Goal: Book appointment/travel/reservation

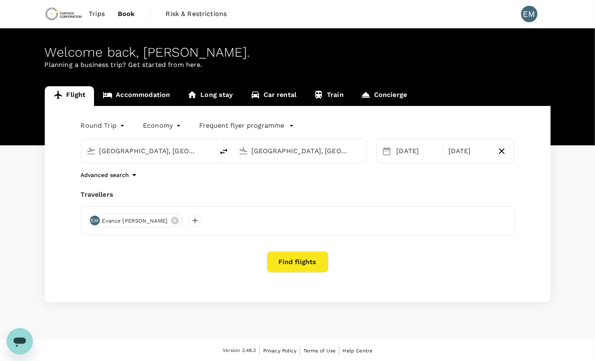
click at [304, 260] on button "Find flights" at bounding box center [298, 261] width 62 height 21
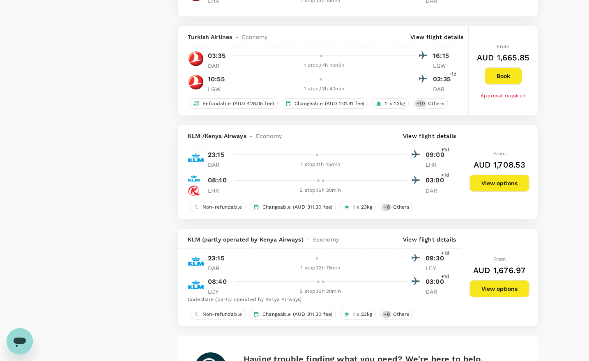
type input "2095"
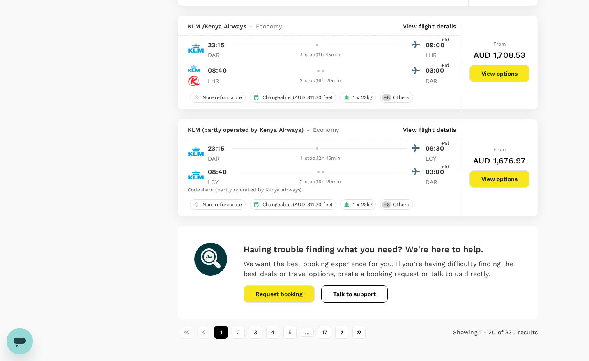
scroll to position [1967, 0]
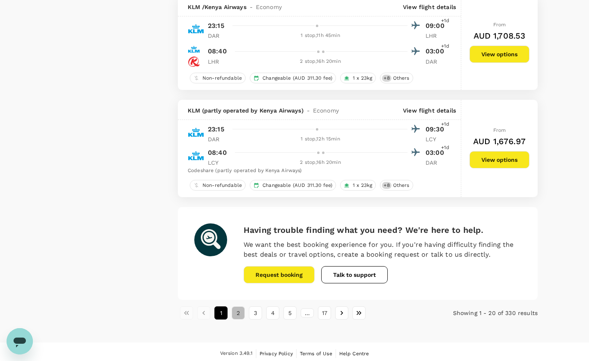
click at [239, 307] on button "2" at bounding box center [238, 312] width 13 height 13
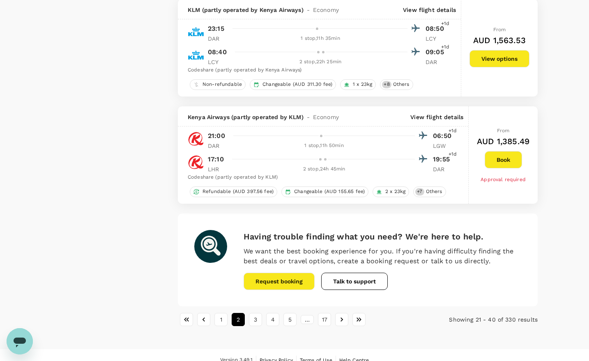
scroll to position [1914, 0]
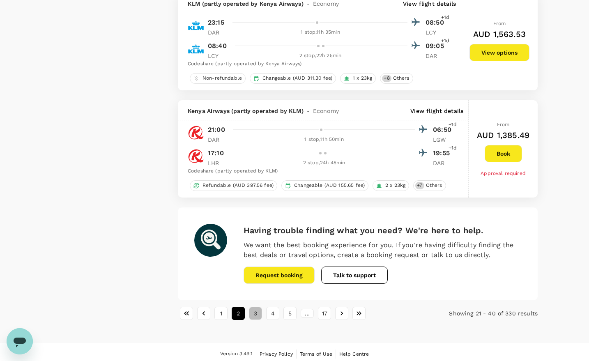
click at [255, 307] on button "3" at bounding box center [255, 313] width 13 height 13
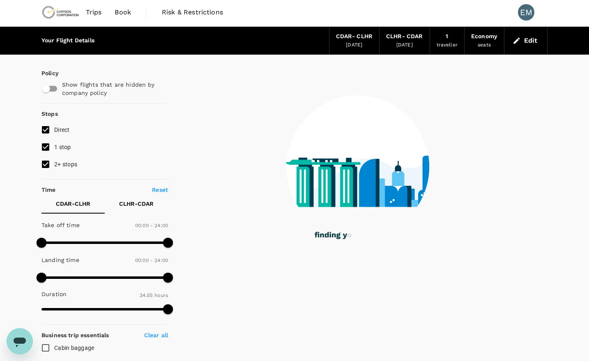
scroll to position [0, 0]
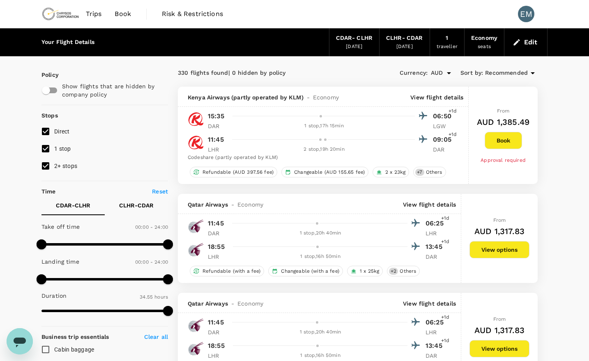
click at [473, 257] on button "View options" at bounding box center [499, 249] width 60 height 17
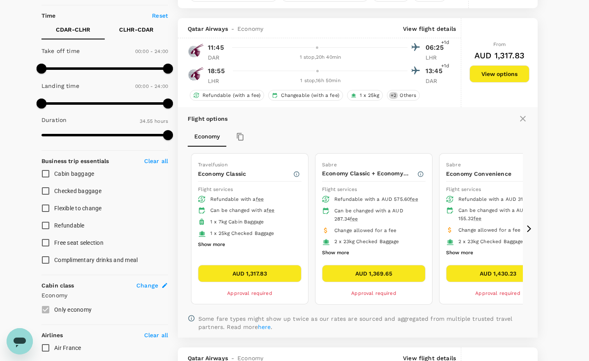
scroll to position [193, 0]
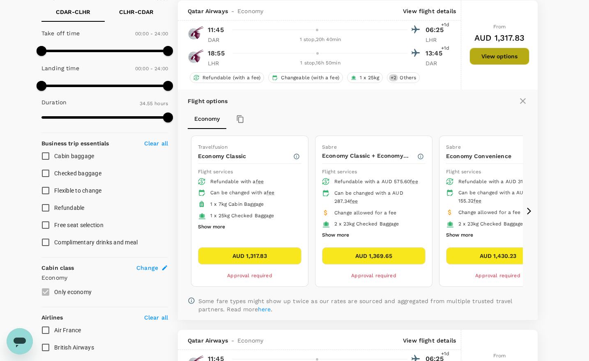
click at [477, 52] on button "View options" at bounding box center [499, 56] width 60 height 17
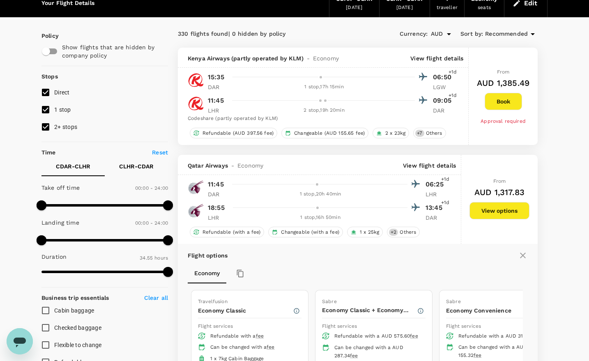
scroll to position [39, 0]
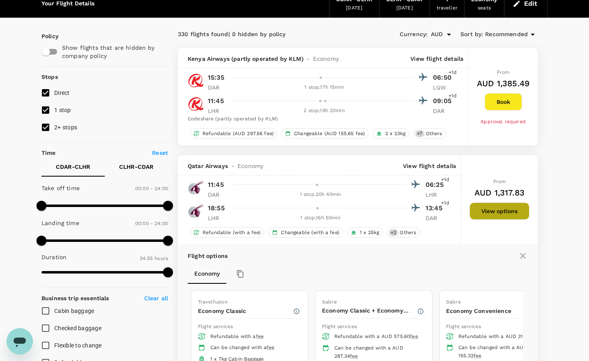
click at [482, 209] on button "View options" at bounding box center [499, 210] width 60 height 17
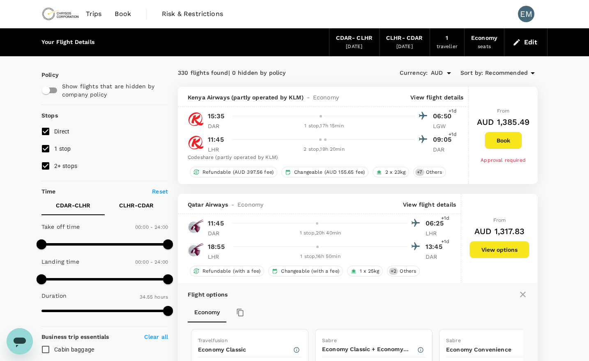
scroll to position [0, 0]
click at [305, 229] on div "1 stop , 20h 40min" at bounding box center [320, 233] width 174 height 8
drag, startPoint x: 305, startPoint y: 229, endPoint x: 266, endPoint y: 225, distance: 39.6
click at [266, 225] on div at bounding box center [325, 223] width 192 height 12
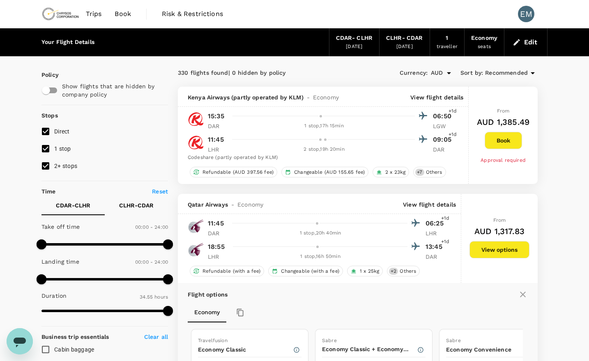
click at [201, 206] on span "Qatar Airways" at bounding box center [208, 204] width 40 height 8
click at [502, 249] on button "View options" at bounding box center [499, 249] width 60 height 17
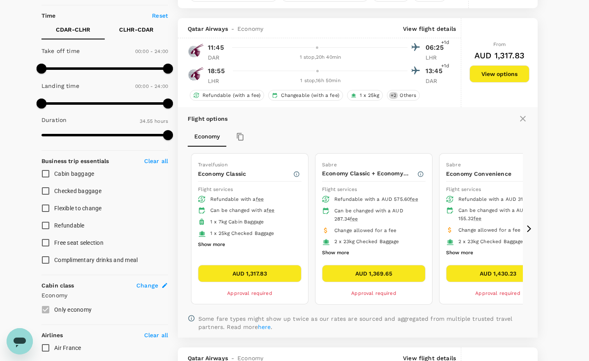
scroll to position [193, 0]
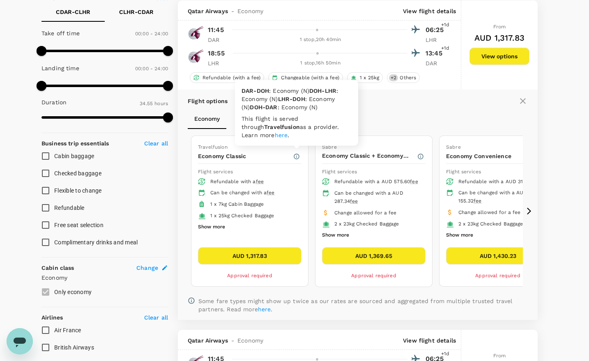
click at [297, 155] on icon "button" at bounding box center [296, 156] width 7 height 7
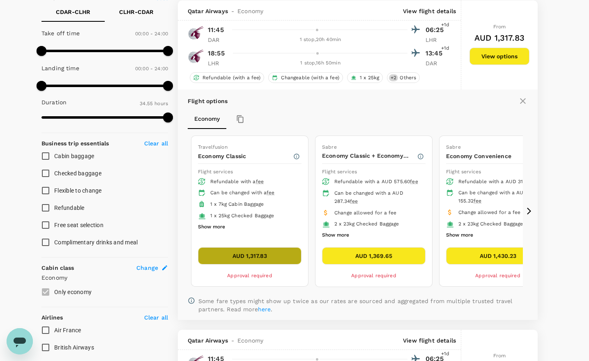
click at [239, 249] on button "AUD 1,317.83" at bounding box center [249, 255] width 103 height 17
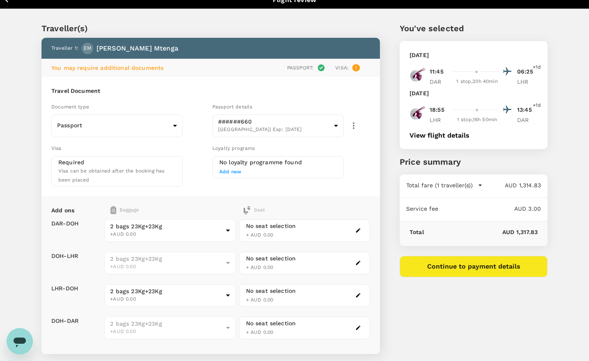
scroll to position [6, 0]
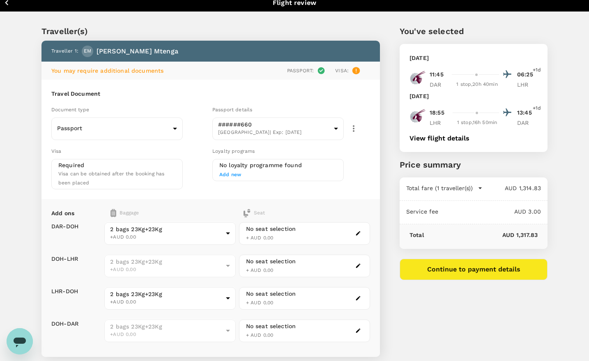
click at [6, 4] on icon "button" at bounding box center [7, 3] width 10 height 10
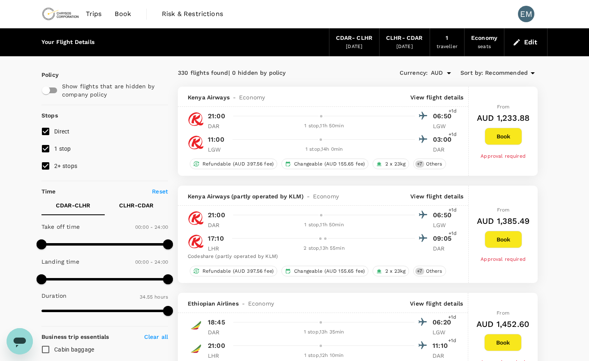
type input "0"
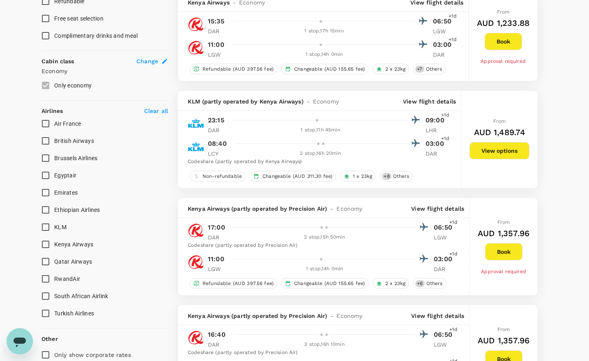
type input "AUD"
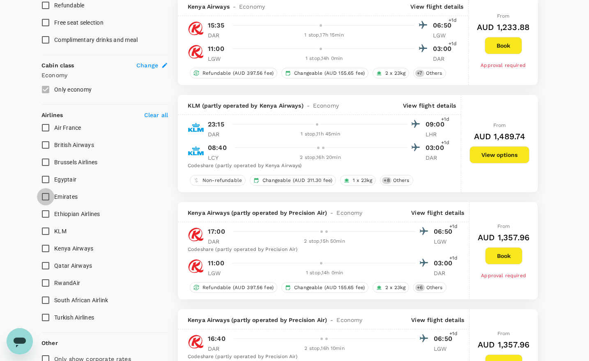
click at [48, 194] on input "Emirates" at bounding box center [45, 196] width 17 height 17
checkbox input "true"
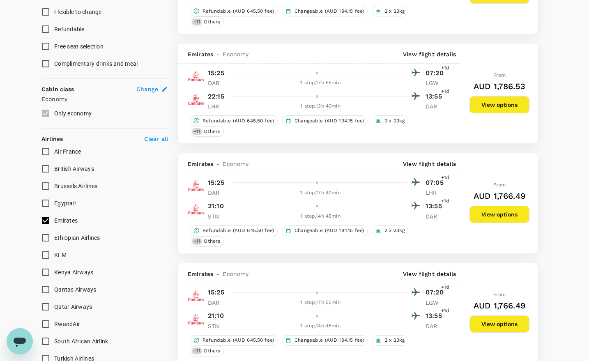
scroll to position [373, 0]
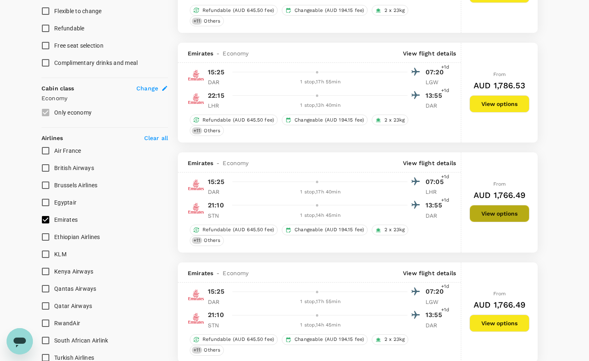
click at [496, 214] on button "View options" at bounding box center [499, 213] width 60 height 17
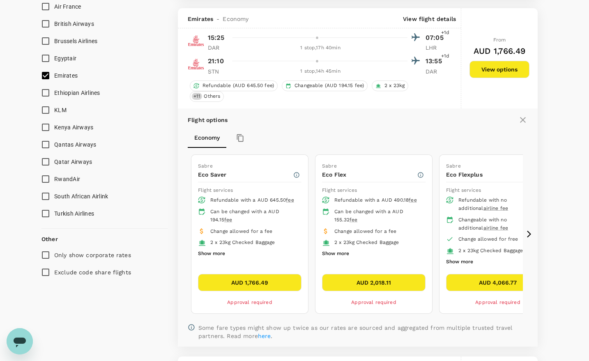
scroll to position [523, 0]
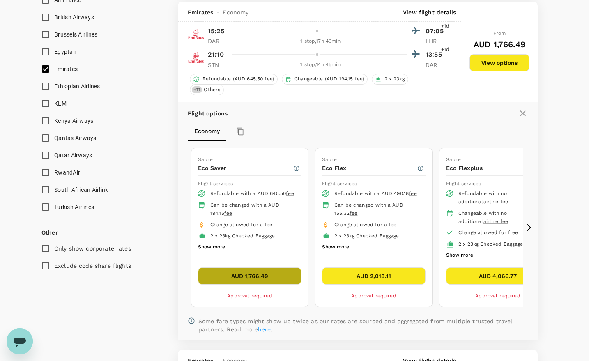
click at [260, 270] on button "AUD 1,766.49" at bounding box center [249, 275] width 103 height 17
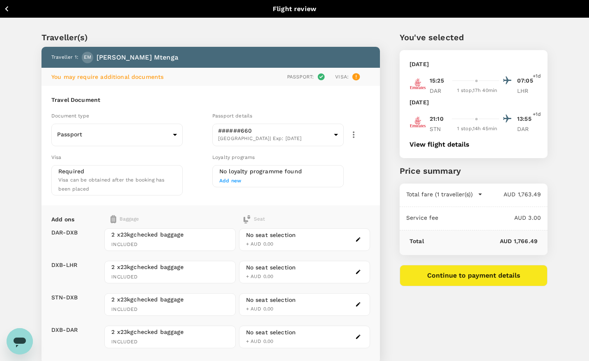
click at [9, 12] on icon "button" at bounding box center [7, 9] width 10 height 10
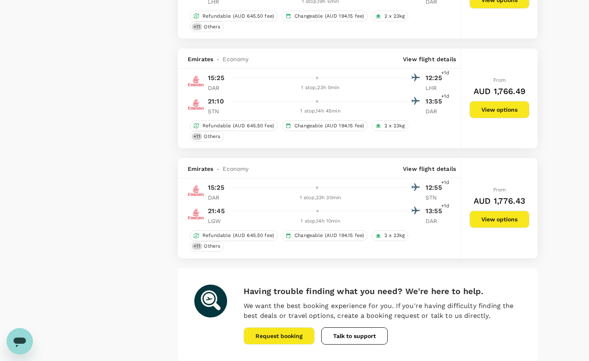
scroll to position [2030, 0]
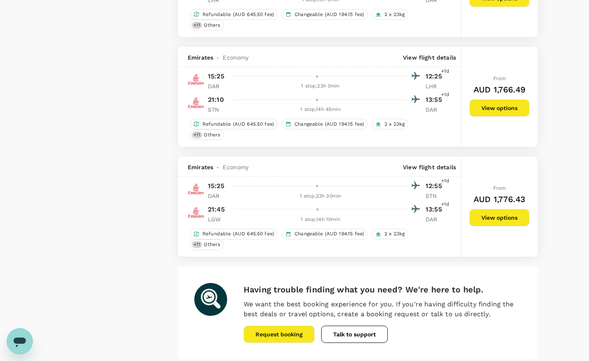
click at [517, 214] on button "View options" at bounding box center [499, 217] width 60 height 17
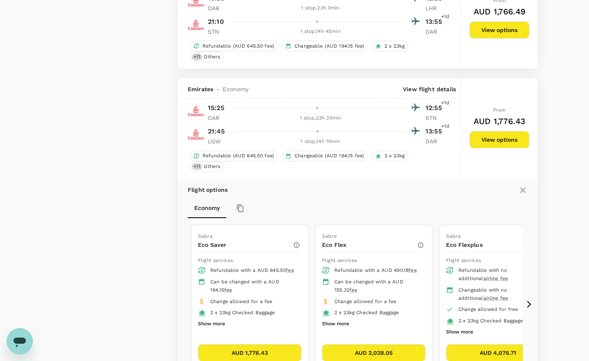
scroll to position [2178, 0]
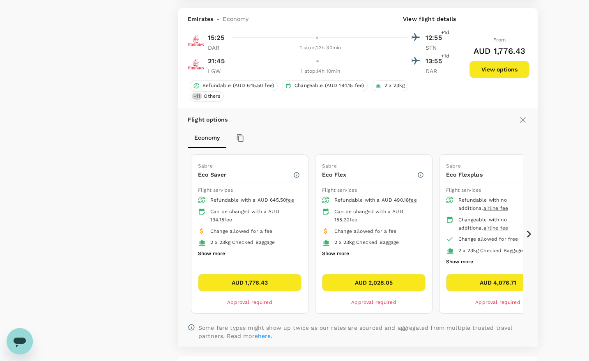
click at [236, 274] on button "AUD 1,776.43" at bounding box center [249, 282] width 103 height 17
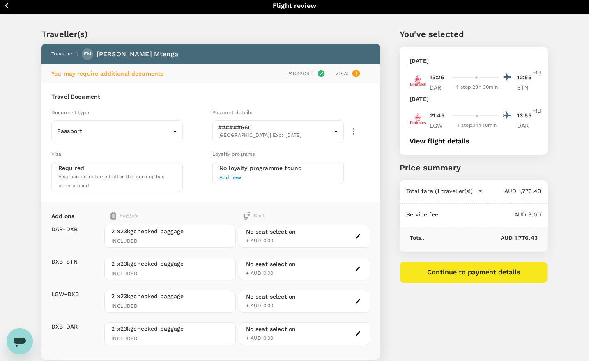
scroll to position [2, 0]
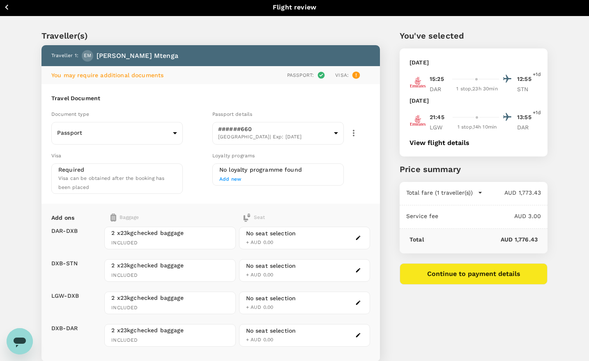
click at [11, 9] on icon "button" at bounding box center [7, 7] width 10 height 10
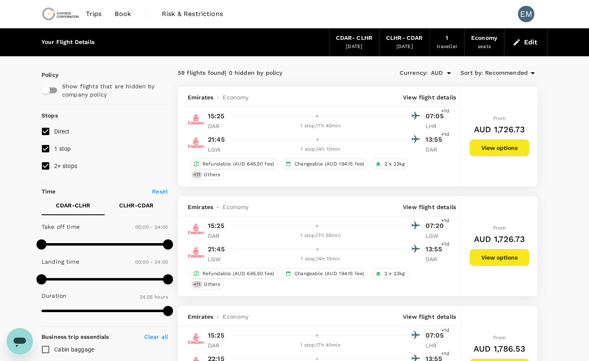
click at [98, 18] on span "Trips" at bounding box center [94, 14] width 16 height 10
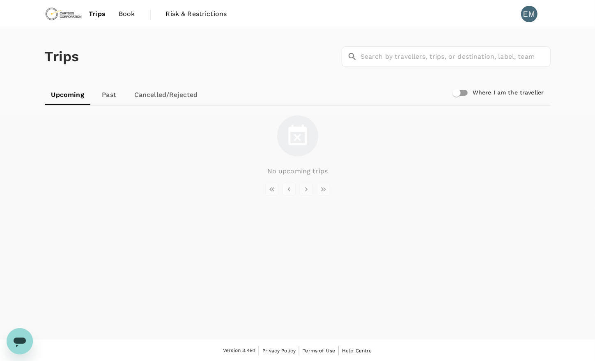
click at [129, 23] on link "Book" at bounding box center [127, 14] width 30 height 28
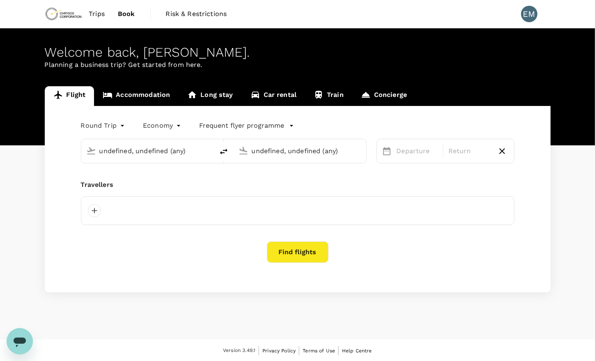
type input "[GEOGRAPHIC_DATA], [GEOGRAPHIC_DATA] (any)"
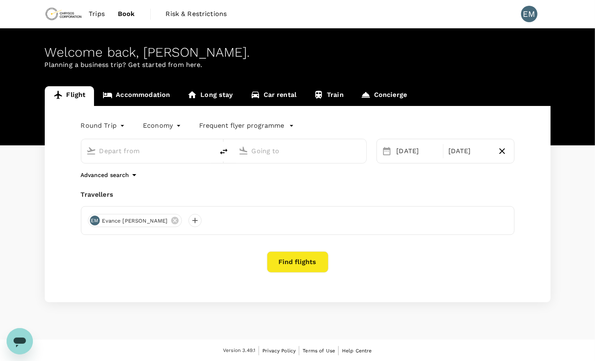
type input "[GEOGRAPHIC_DATA], [GEOGRAPHIC_DATA] (any)"
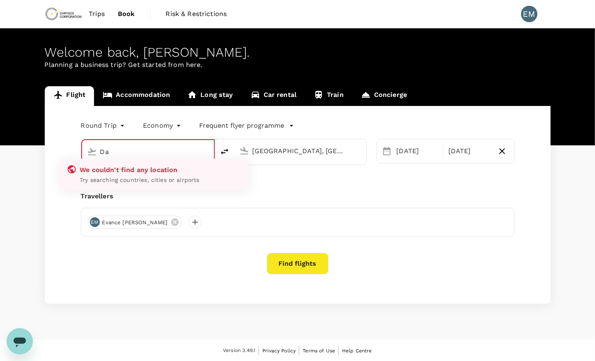
type input "D"
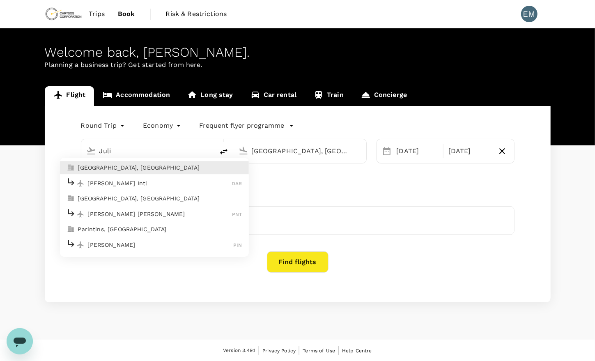
click at [123, 177] on div "[PERSON_NAME] Intl DAR" at bounding box center [155, 183] width 176 height 13
type input "[PERSON_NAME] Intl (DAR)"
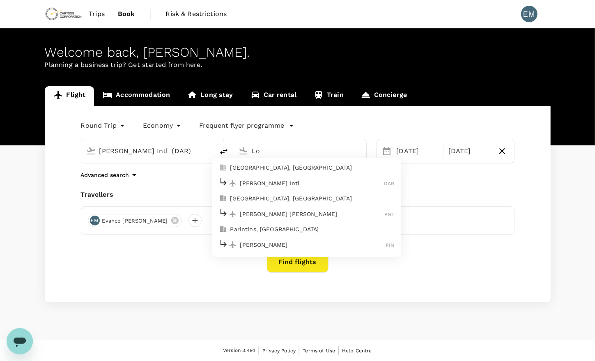
type input "L"
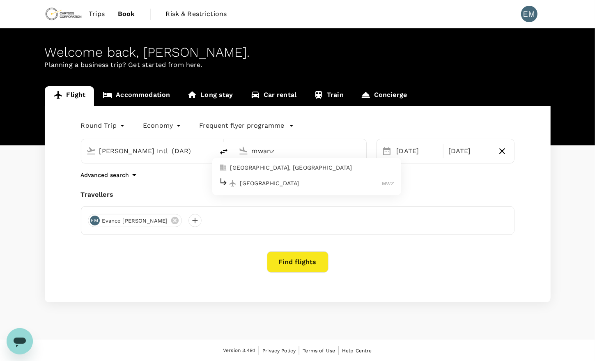
click at [278, 184] on p "[GEOGRAPHIC_DATA]" at bounding box center [311, 183] width 142 height 8
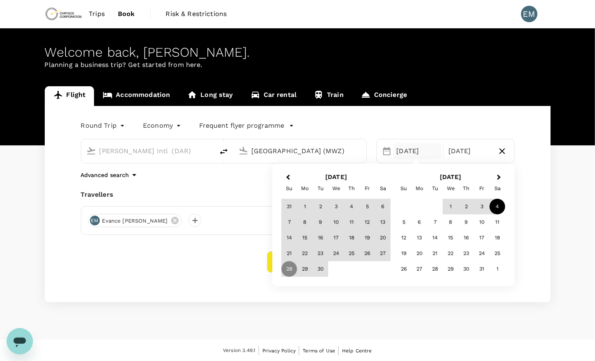
type input "[GEOGRAPHIC_DATA] (MWZ)"
click at [308, 208] on div "1" at bounding box center [305, 207] width 16 height 16
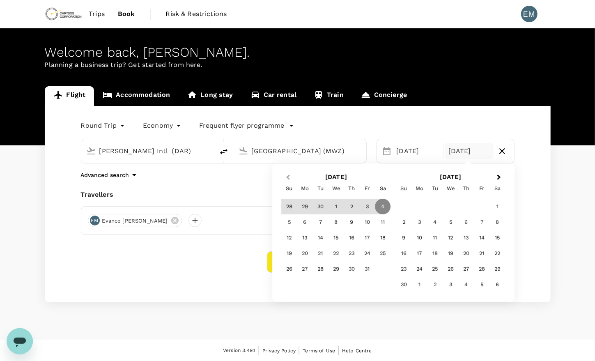
click at [292, 178] on button "Previous Month" at bounding box center [286, 177] width 13 height 13
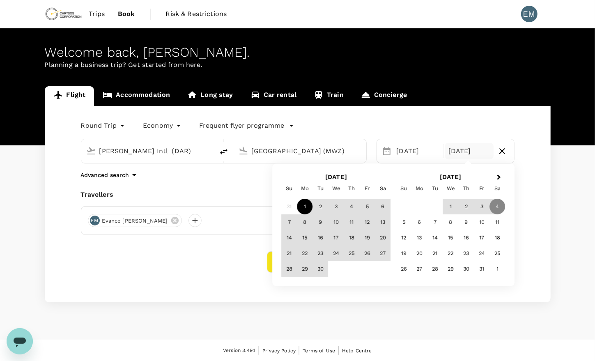
click at [306, 207] on div "1" at bounding box center [305, 207] width 16 height 16
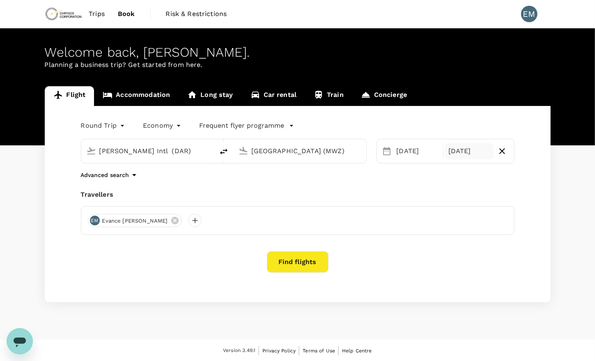
click at [472, 149] on div "[DATE]" at bounding box center [469, 151] width 48 height 16
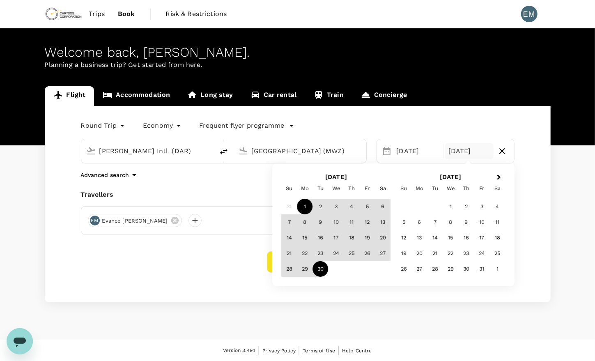
click at [321, 267] on div "30" at bounding box center [321, 269] width 16 height 16
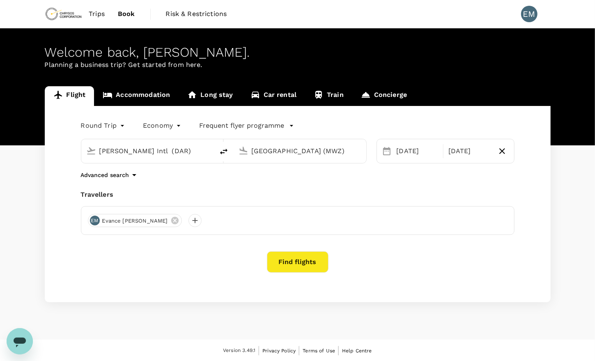
click at [406, 190] on div "Travellers" at bounding box center [298, 195] width 434 height 10
click at [420, 326] on div "Welcome back , [PERSON_NAME] . Planning a business trip? Get started from here.…" at bounding box center [297, 183] width 595 height 311
click at [302, 264] on button "Find flights" at bounding box center [298, 261] width 62 height 21
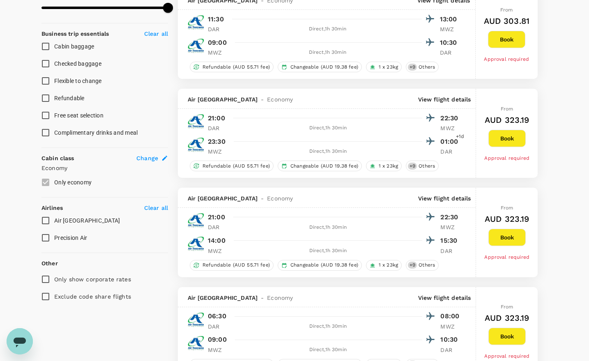
scroll to position [336, 0]
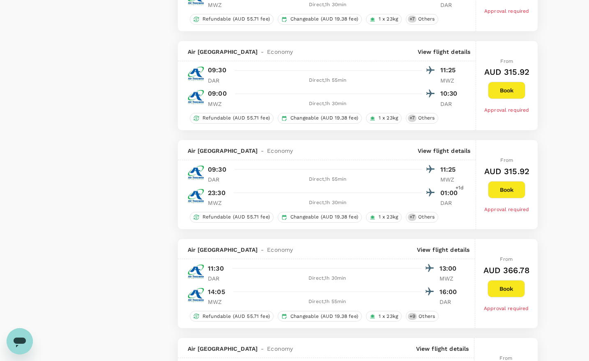
scroll to position [1034, 0]
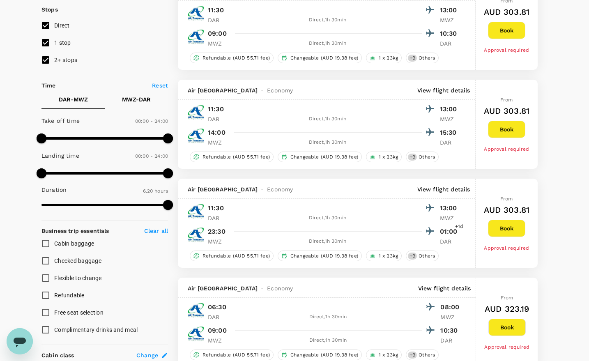
scroll to position [0, 0]
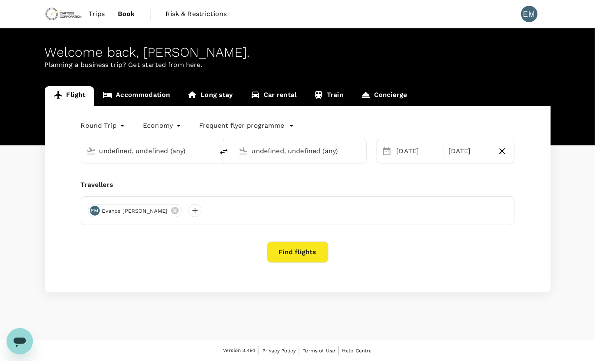
type input "[PERSON_NAME] Intl (DAR)"
type input "[GEOGRAPHIC_DATA] (MWZ)"
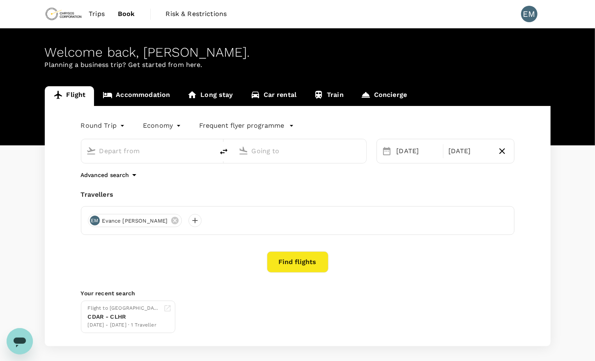
type input "[PERSON_NAME] Intl (DAR)"
type input "[GEOGRAPHIC_DATA] (MWZ)"
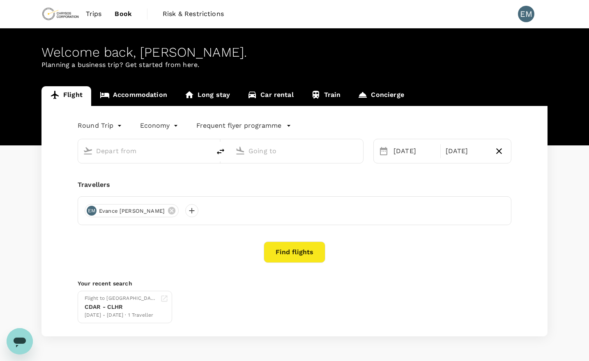
type input "[PERSON_NAME] Intl (DAR)"
type input "[GEOGRAPHIC_DATA] (MWZ)"
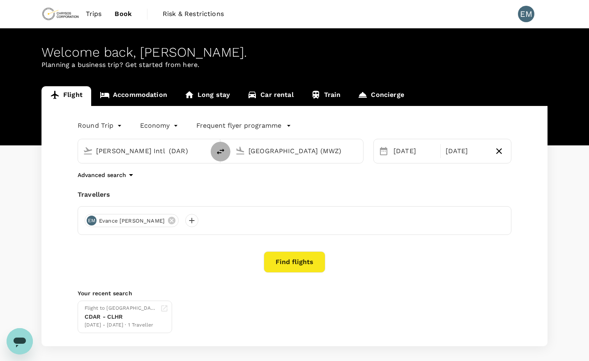
click at [221, 148] on icon "delete" at bounding box center [221, 152] width 10 height 10
type input "[GEOGRAPHIC_DATA] (MWZ)"
type input "[PERSON_NAME] Intl (DAR)"
click at [279, 265] on button "Find flights" at bounding box center [295, 261] width 62 height 21
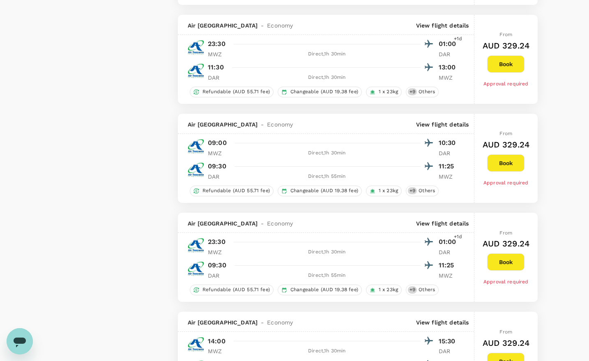
scroll to position [865, 0]
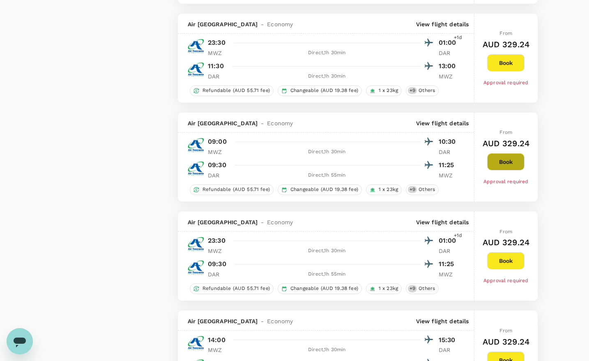
click at [506, 154] on button "Book" at bounding box center [505, 161] width 37 height 17
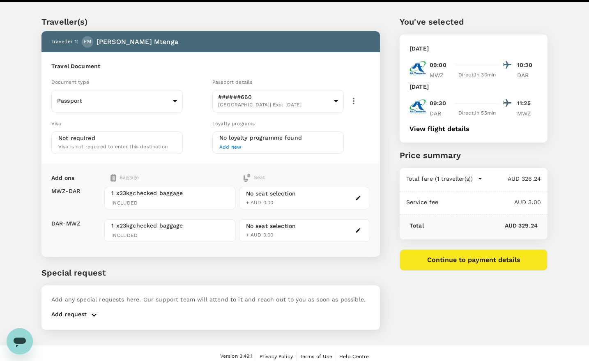
scroll to position [21, 0]
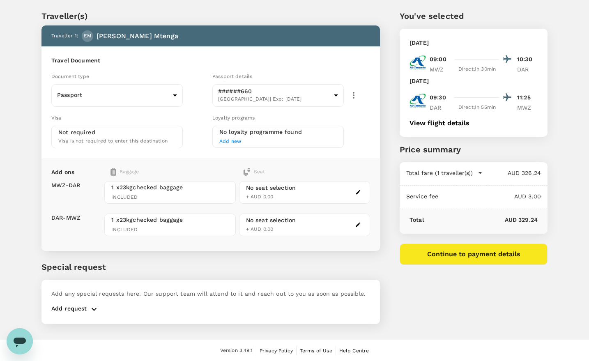
click at [87, 307] on button "button" at bounding box center [94, 309] width 14 height 10
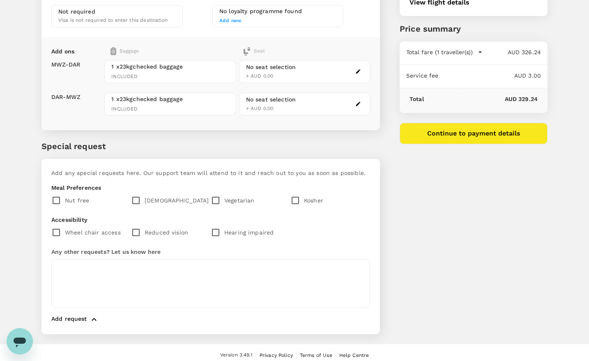
scroll to position [145, 0]
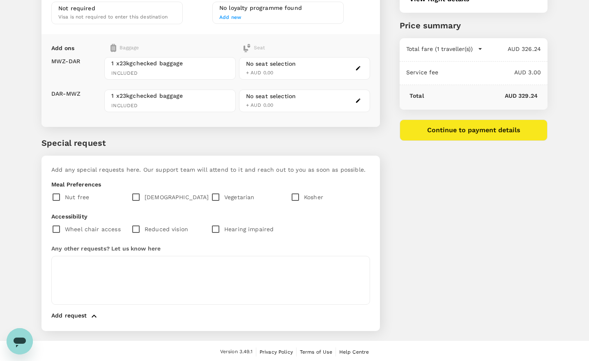
click at [93, 315] on icon "button" at bounding box center [94, 316] width 10 height 10
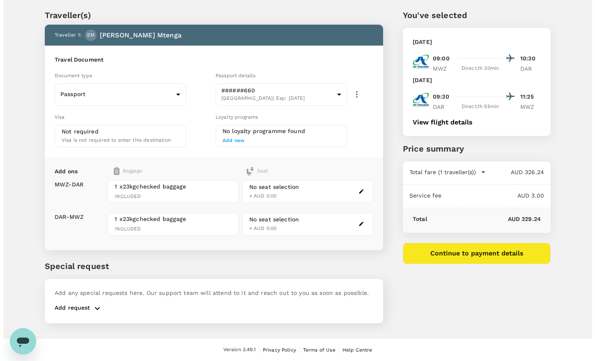
scroll to position [21, 0]
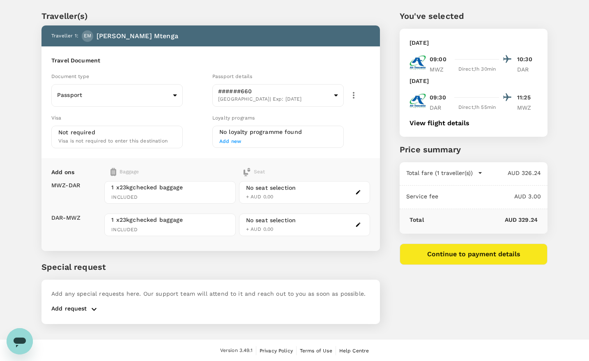
click at [527, 261] on button "Continue to payment details" at bounding box center [473, 253] width 148 height 21
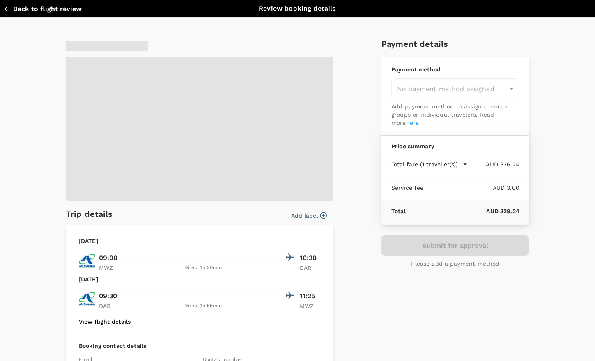
click at [527, 255] on div "Trip details Add label [DATE] 09:00 10:30 MWZ Direct , 1h 30min DAR [DATE] 09:3…" at bounding box center [298, 244] width 506 height 414
type input "9c4289b1-14a3-4119-8736-521306e5ca8f"
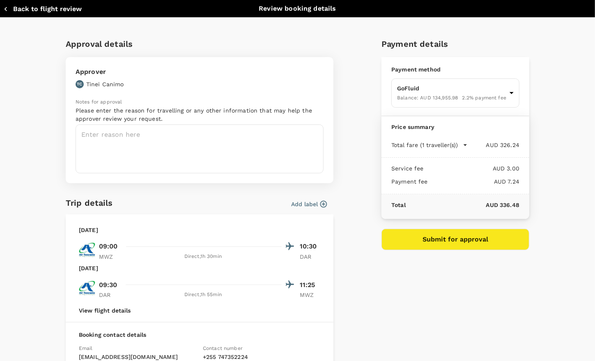
click at [195, 184] on div "Approval details Approver TC [PERSON_NAME] Notes for approval Please enter the …" at bounding box center [200, 116] width 268 height 159
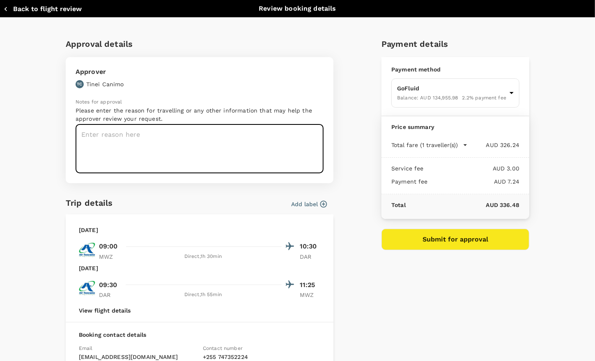
click at [185, 167] on textarea at bounding box center [200, 148] width 248 height 49
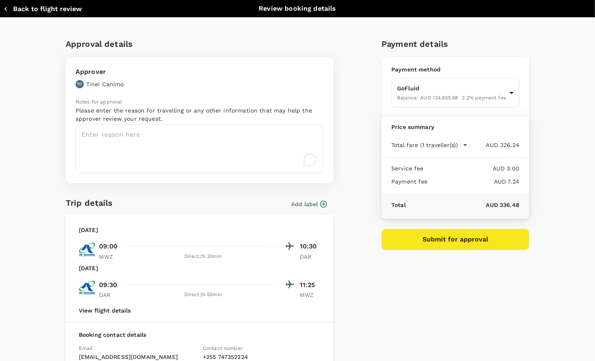
click at [5, 10] on icon "button" at bounding box center [6, 9] width 8 height 8
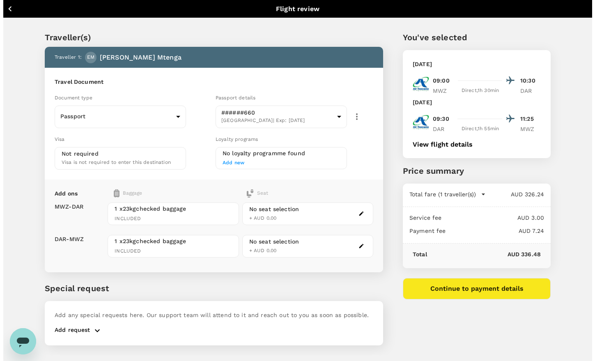
scroll to position [21, 0]
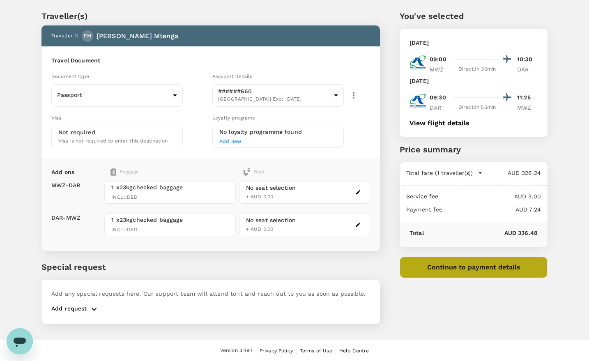
click at [434, 265] on button "Continue to payment details" at bounding box center [473, 267] width 148 height 21
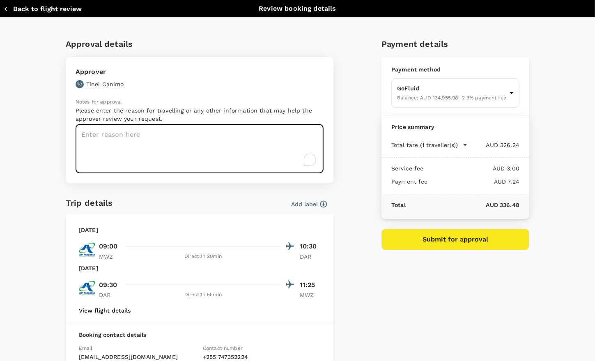
click at [142, 149] on textarea "To enrich screen reader interactions, please activate Accessibility in Grammarl…" at bounding box center [200, 148] width 248 height 49
paste textarea "Operations/Maintenance/Max7/R&R Travel"
type textarea "Operations/Maintenance/Max7/R&R Travel"
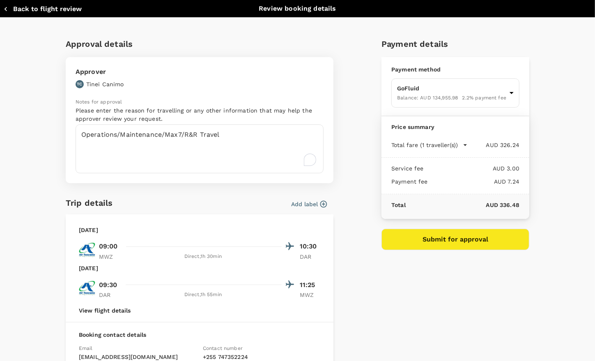
click at [352, 241] on div "Approval details Approver TC [PERSON_NAME] Notes for approval Please enter the …" at bounding box center [294, 239] width 470 height 417
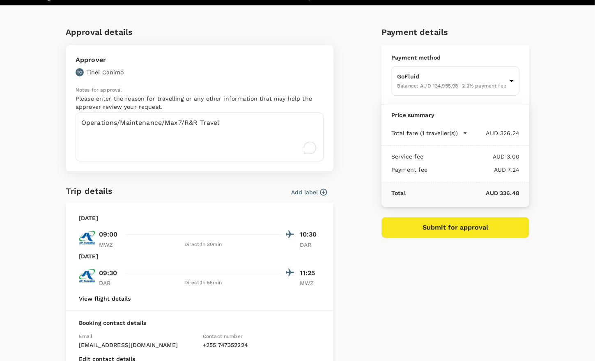
scroll to position [11, 0]
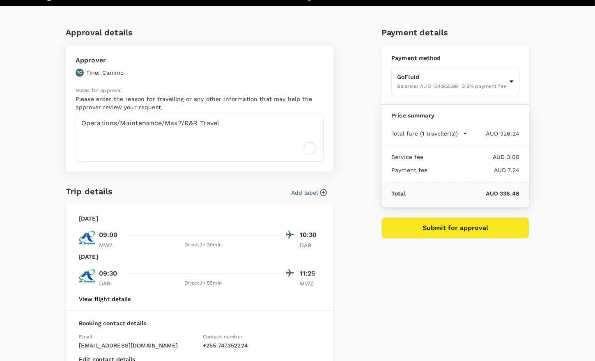
click at [320, 192] on icon "button" at bounding box center [323, 192] width 7 height 7
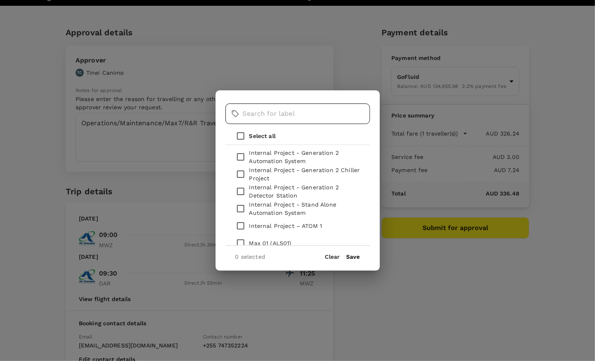
click at [254, 119] on input "text" at bounding box center [306, 113] width 127 height 21
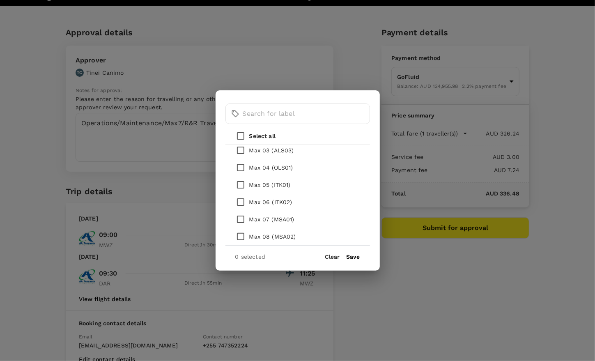
scroll to position [131, 0]
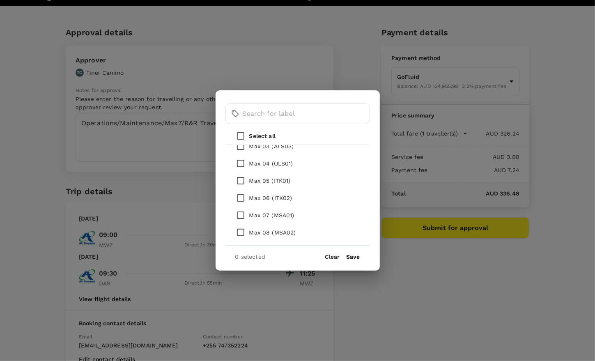
click at [287, 218] on p "Max 07 (MSA01)" at bounding box center [271, 215] width 45 height 8
click at [241, 213] on input "checkbox" at bounding box center [240, 215] width 17 height 17
checkbox input "true"
click at [350, 255] on button "Save" at bounding box center [354, 256] width 14 height 7
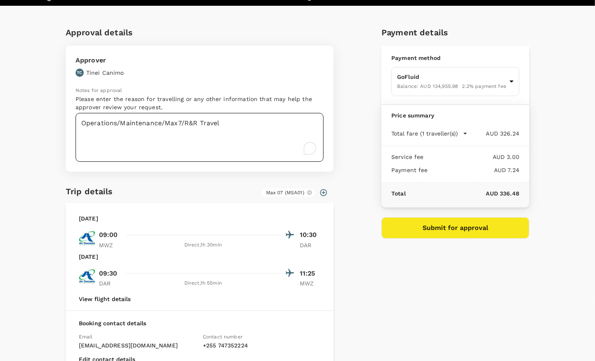
click at [305, 149] on div "Open Grammarly." at bounding box center [309, 148] width 9 height 9
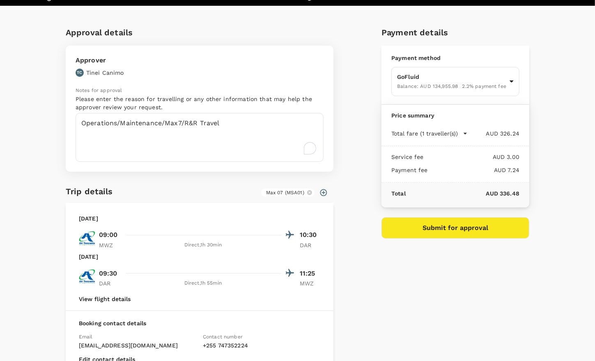
click at [351, 200] on div "Approval details Approver TC [PERSON_NAME] Notes for approval Please enter the …" at bounding box center [294, 227] width 470 height 417
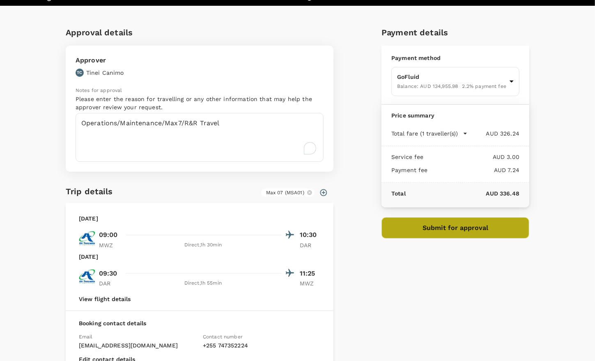
click at [456, 232] on button "Submit for approval" at bounding box center [455, 227] width 148 height 21
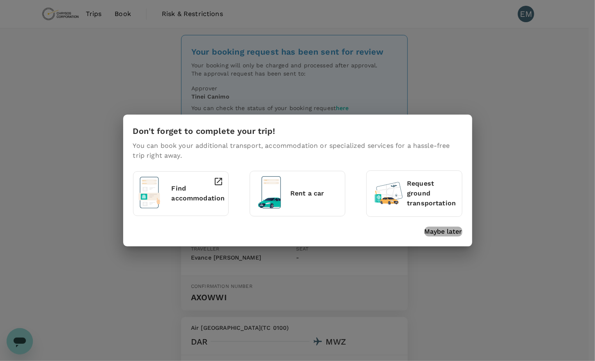
click at [438, 235] on p "Maybe later" at bounding box center [444, 232] width 38 height 10
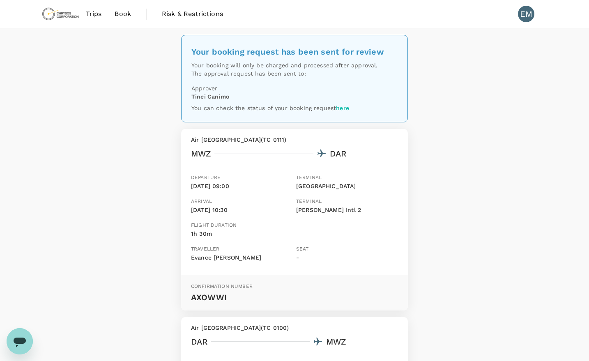
scroll to position [211, 0]
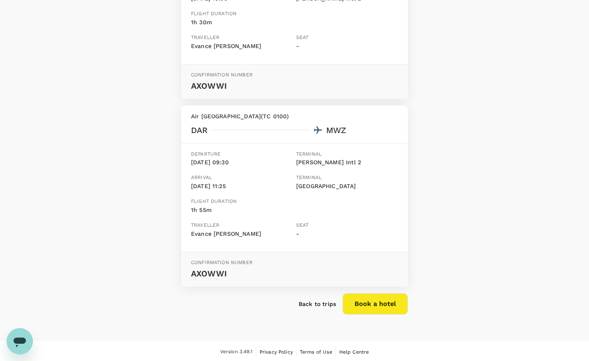
click at [320, 304] on p "Back to trips" at bounding box center [316, 304] width 37 height 8
